Goal: Go to known website: Access a specific website the user already knows

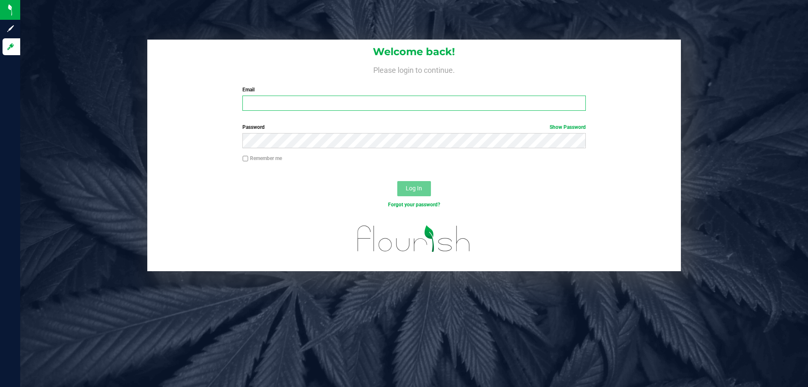
drag, startPoint x: 269, startPoint y: 104, endPoint x: 265, endPoint y: 101, distance: 4.3
click at [269, 103] on input "Email" at bounding box center [414, 103] width 343 height 15
type input "amaines@liveparallel.com"
click at [419, 189] on span "Log In" at bounding box center [414, 188] width 16 height 7
